Goal: Information Seeking & Learning: Learn about a topic

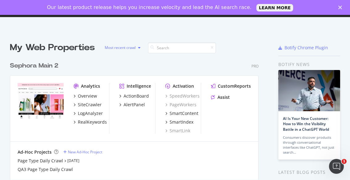
click at [139, 48] on icon "button" at bounding box center [139, 48] width 2 height 4
click at [138, 57] on div "Most recent crawl" at bounding box center [132, 57] width 32 height 5
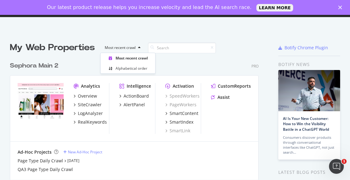
click at [172, 67] on div "Sephora Main 2 Pro" at bounding box center [134, 65] width 249 height 9
click at [87, 105] on div "SiteCrawler" at bounding box center [90, 104] width 24 height 6
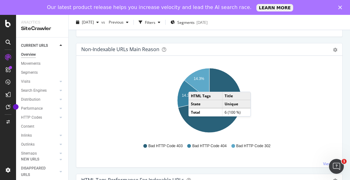
scroll to position [327, 0]
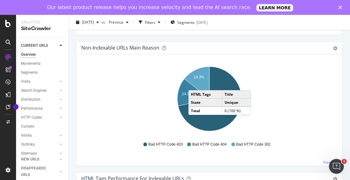
click at [279, 82] on icon "14.3% 14.3% 71.4%" at bounding box center [209, 100] width 256 height 72
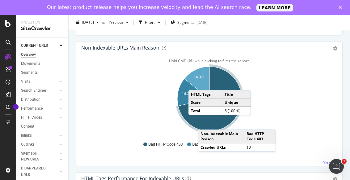
click at [204, 123] on icon "A chart." at bounding box center [209, 98] width 63 height 64
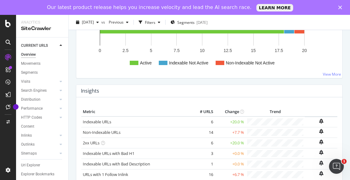
scroll to position [157, 0]
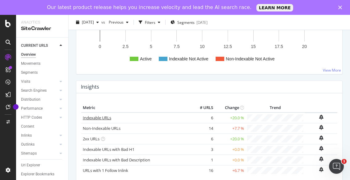
click at [101, 118] on link "Indexable URLs" at bounding box center [97, 118] width 28 height 6
